Goal: Transaction & Acquisition: Download file/media

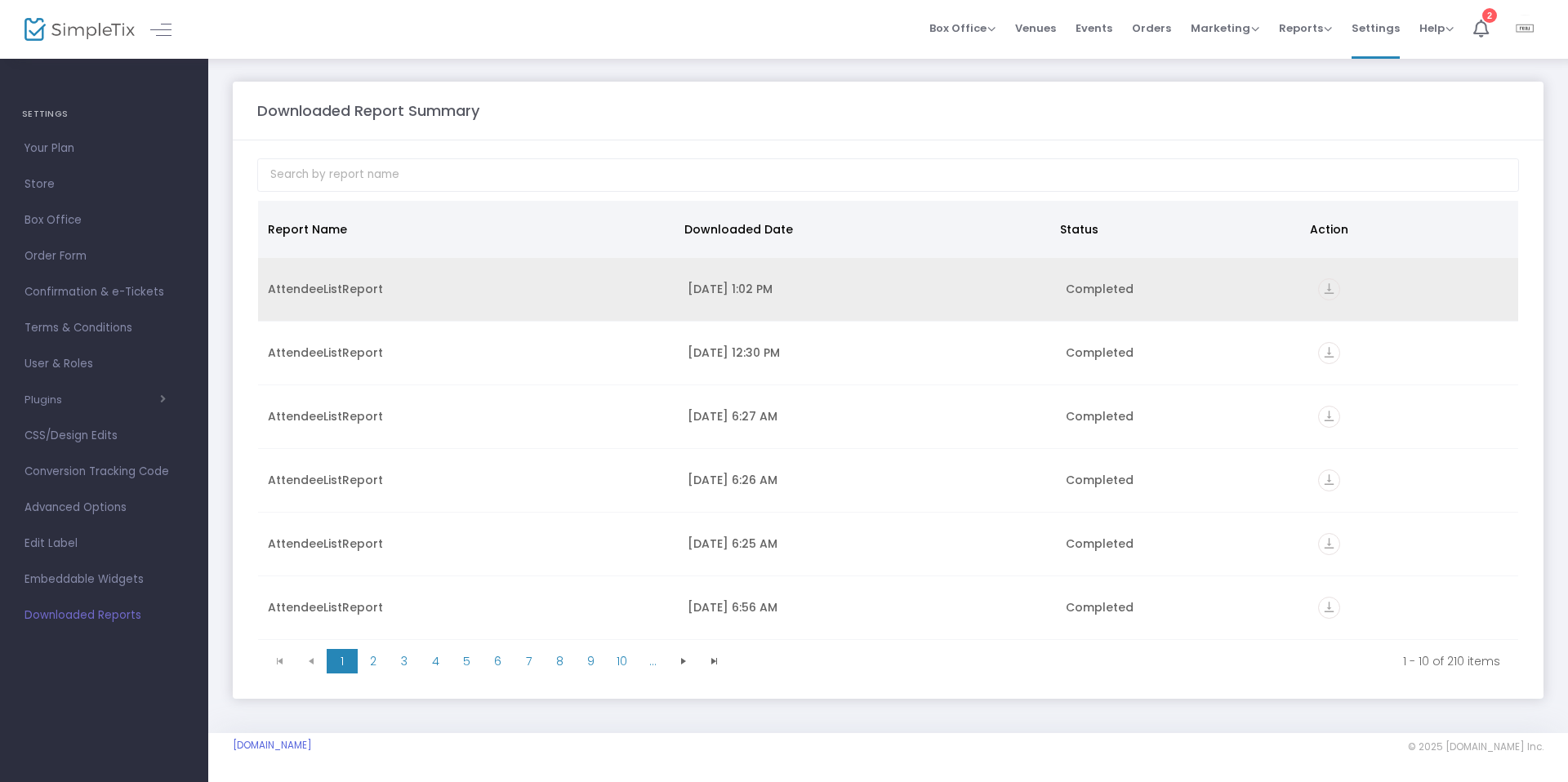
click at [1321, 296] on icon "vertical_align_bottom" at bounding box center [1329, 290] width 22 height 22
click at [1327, 285] on icon "vertical_align_bottom" at bounding box center [1329, 290] width 22 height 22
